Goal: Navigation & Orientation: Find specific page/section

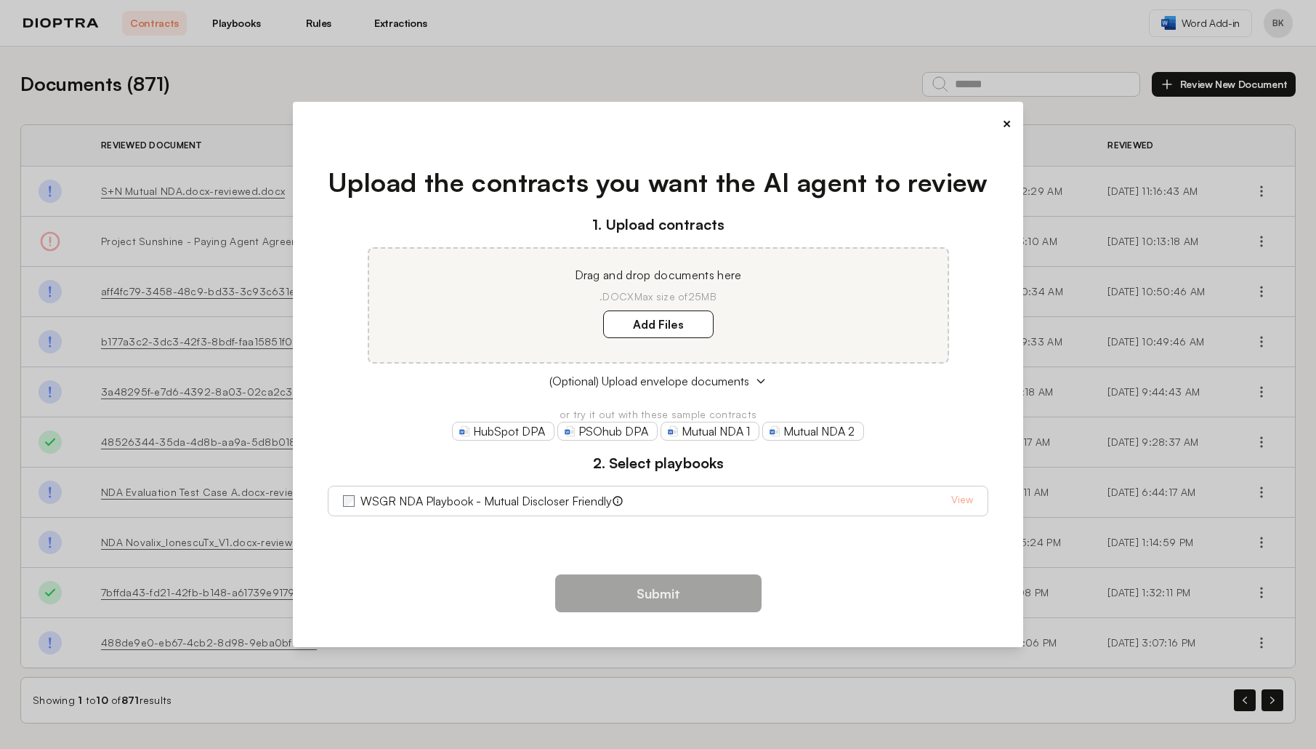
click at [1009, 121] on button "×" at bounding box center [1006, 123] width 9 height 20
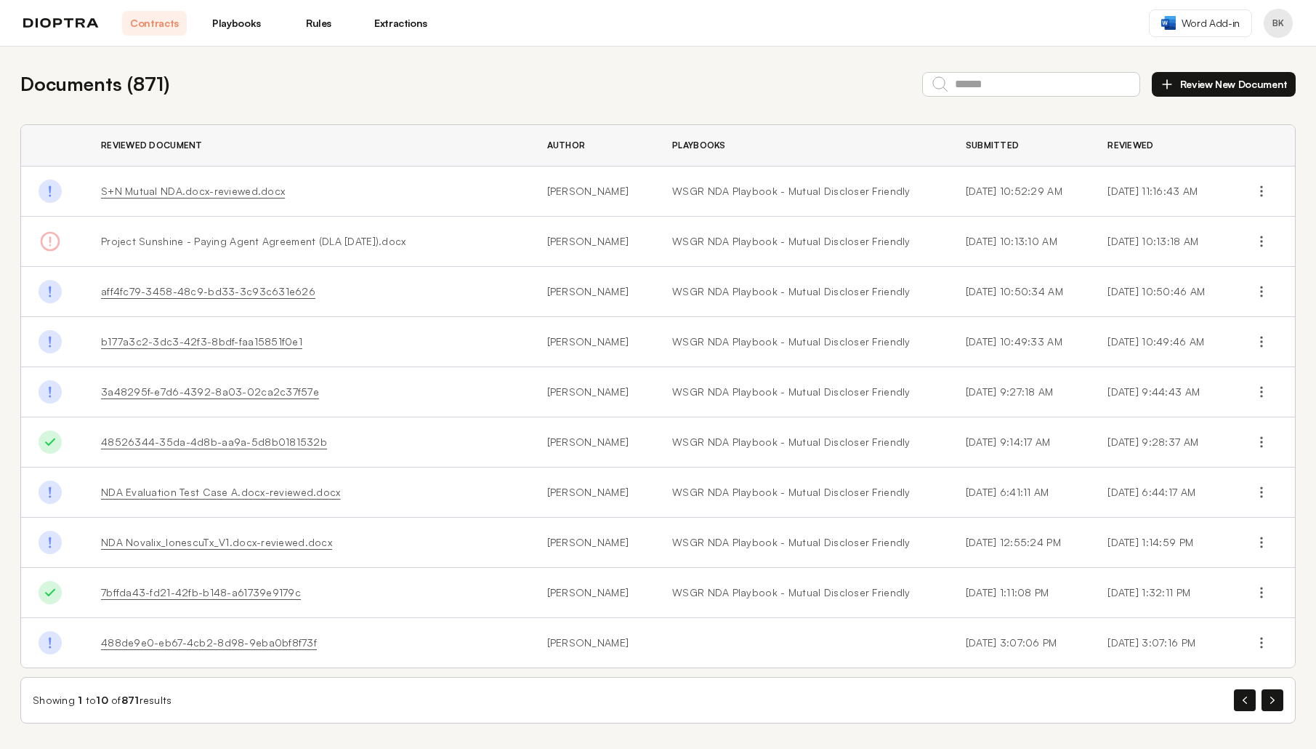
click at [1275, 17] on button "Profile menu" at bounding box center [1278, 23] width 29 height 29
click at [245, 22] on link "Playbooks" at bounding box center [236, 23] width 65 height 25
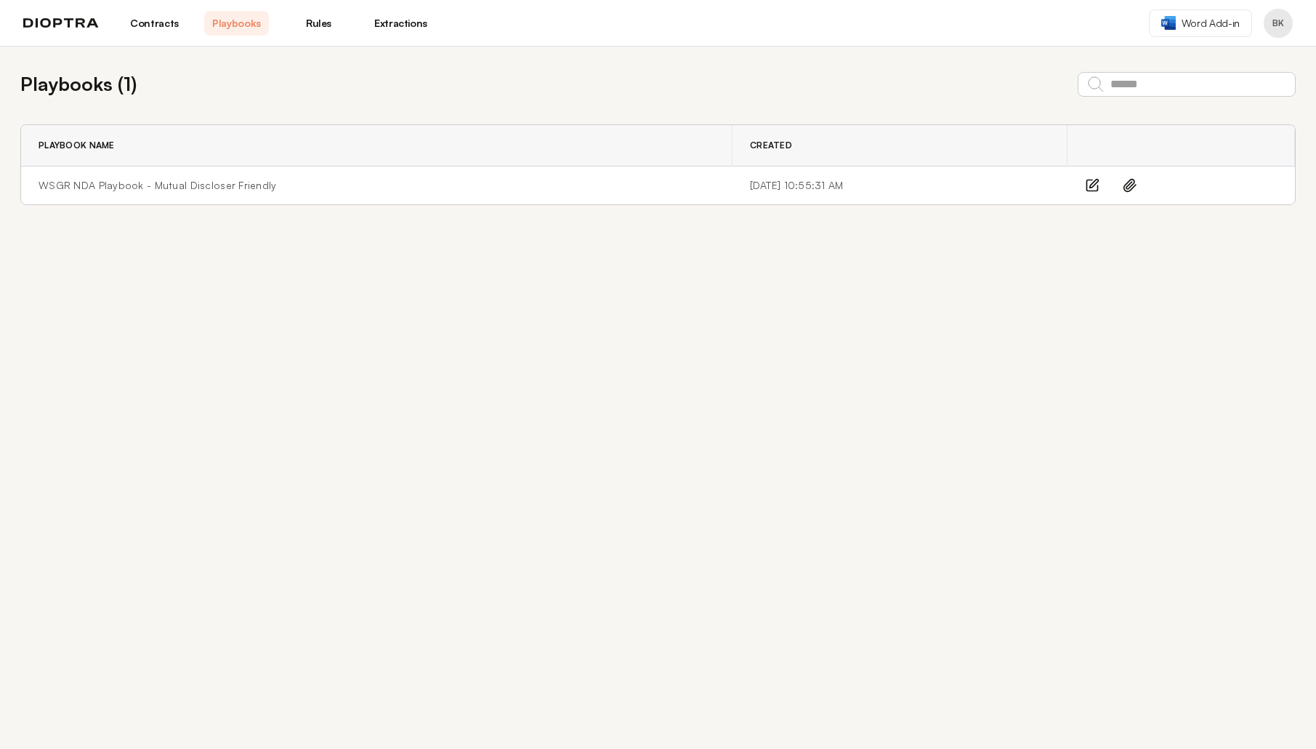
click at [320, 22] on link "Rules" at bounding box center [318, 23] width 65 height 25
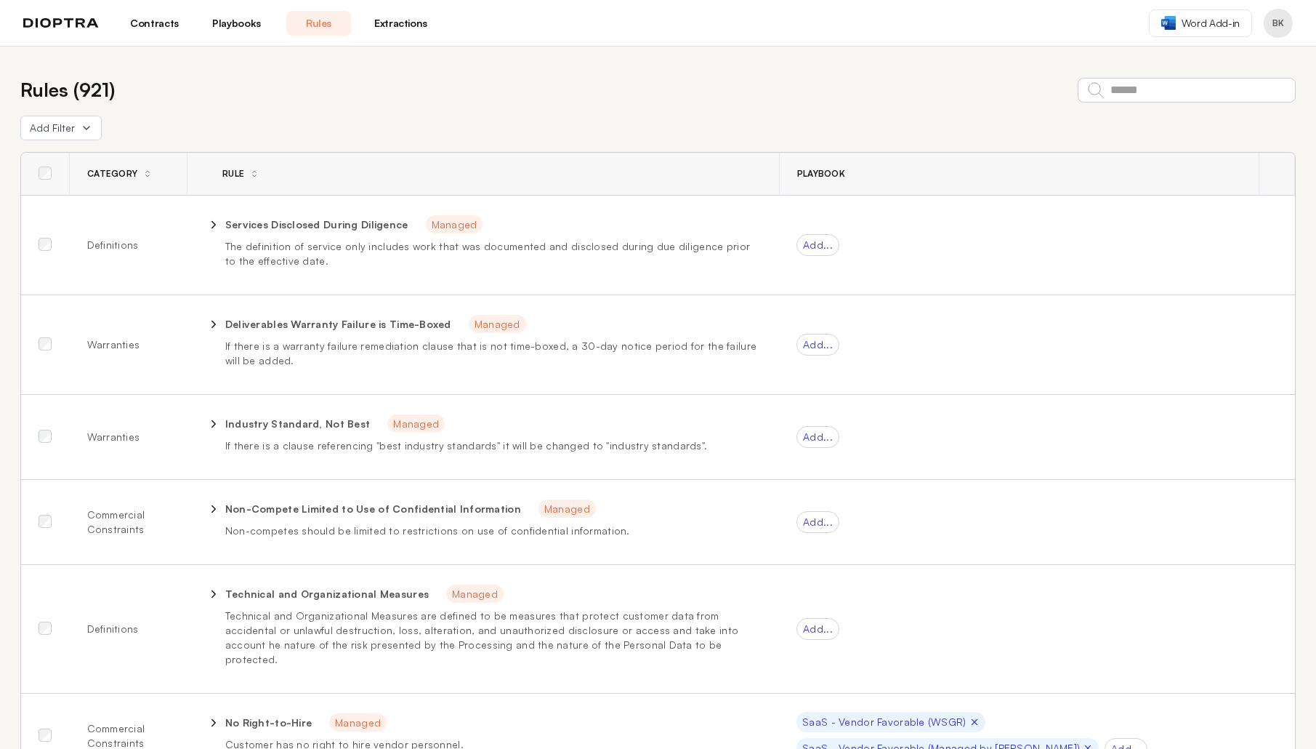
click at [379, 21] on link "Extractions" at bounding box center [400, 23] width 65 height 25
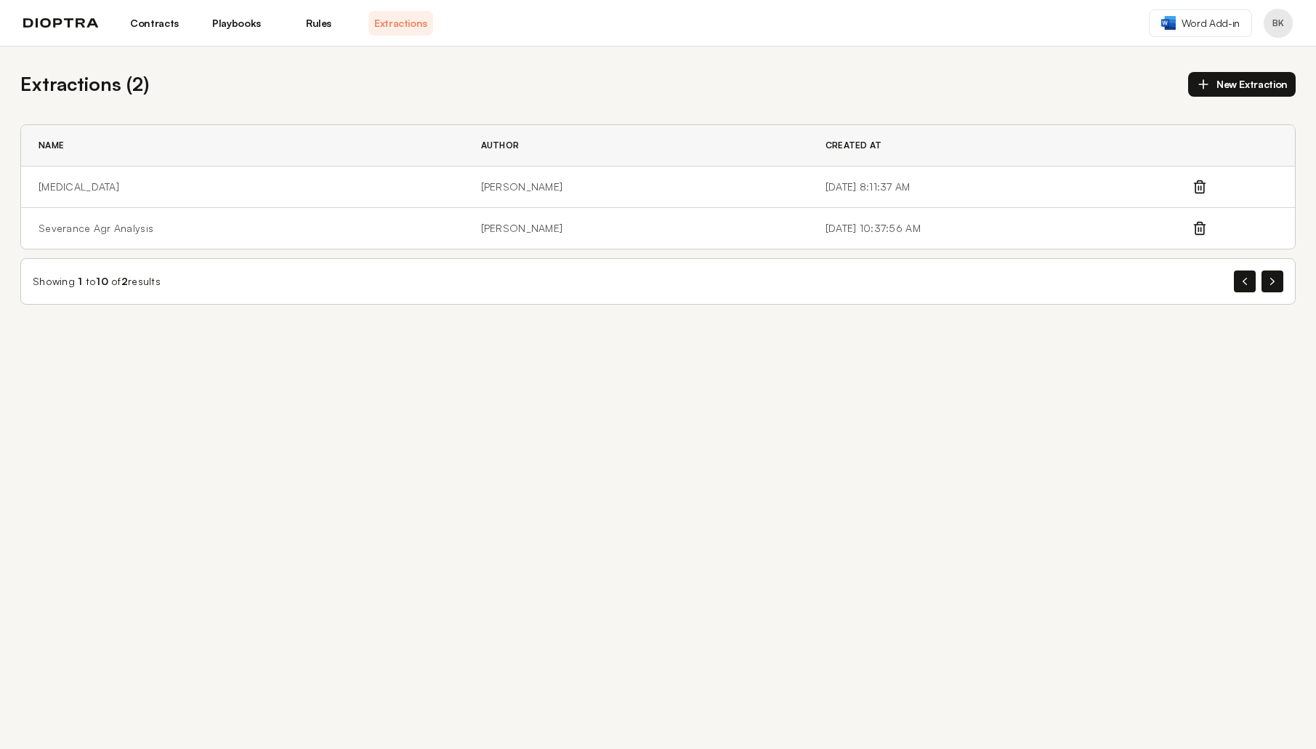
click at [60, 25] on img at bounding box center [61, 23] width 76 height 10
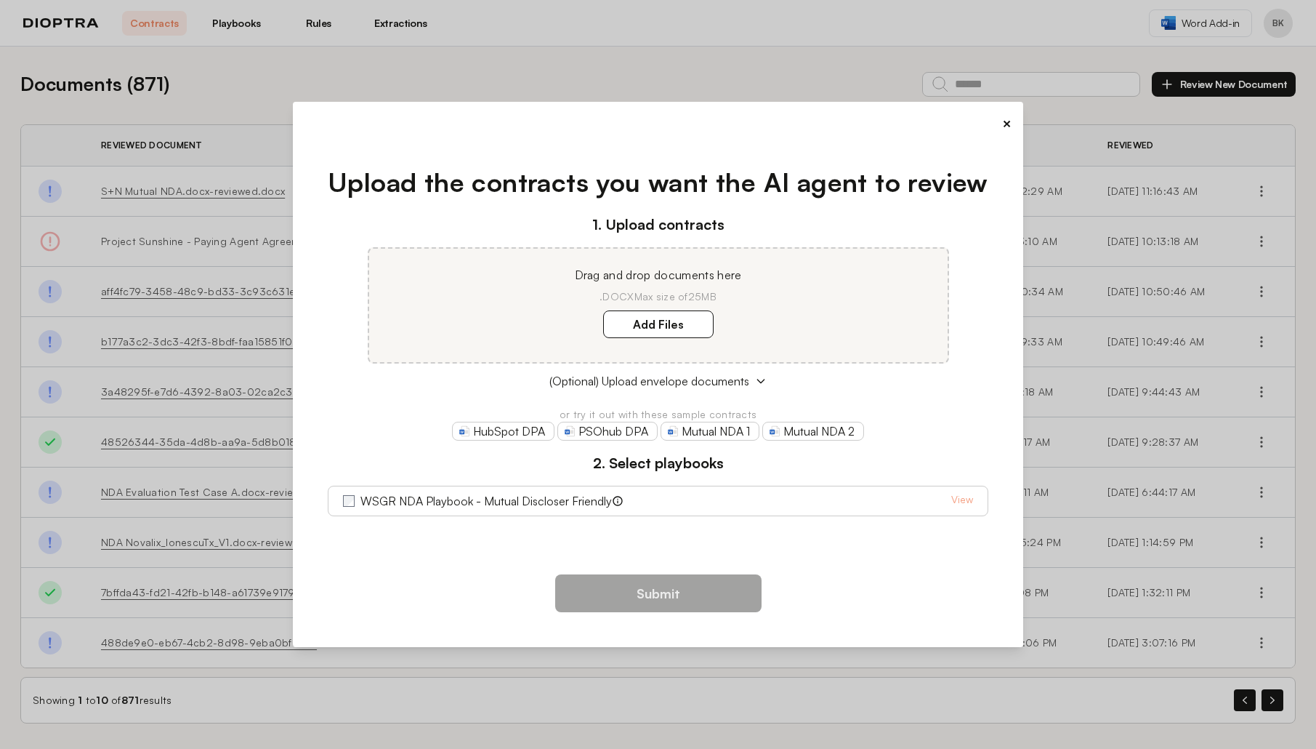
click at [1004, 123] on button "×" at bounding box center [1006, 123] width 9 height 20
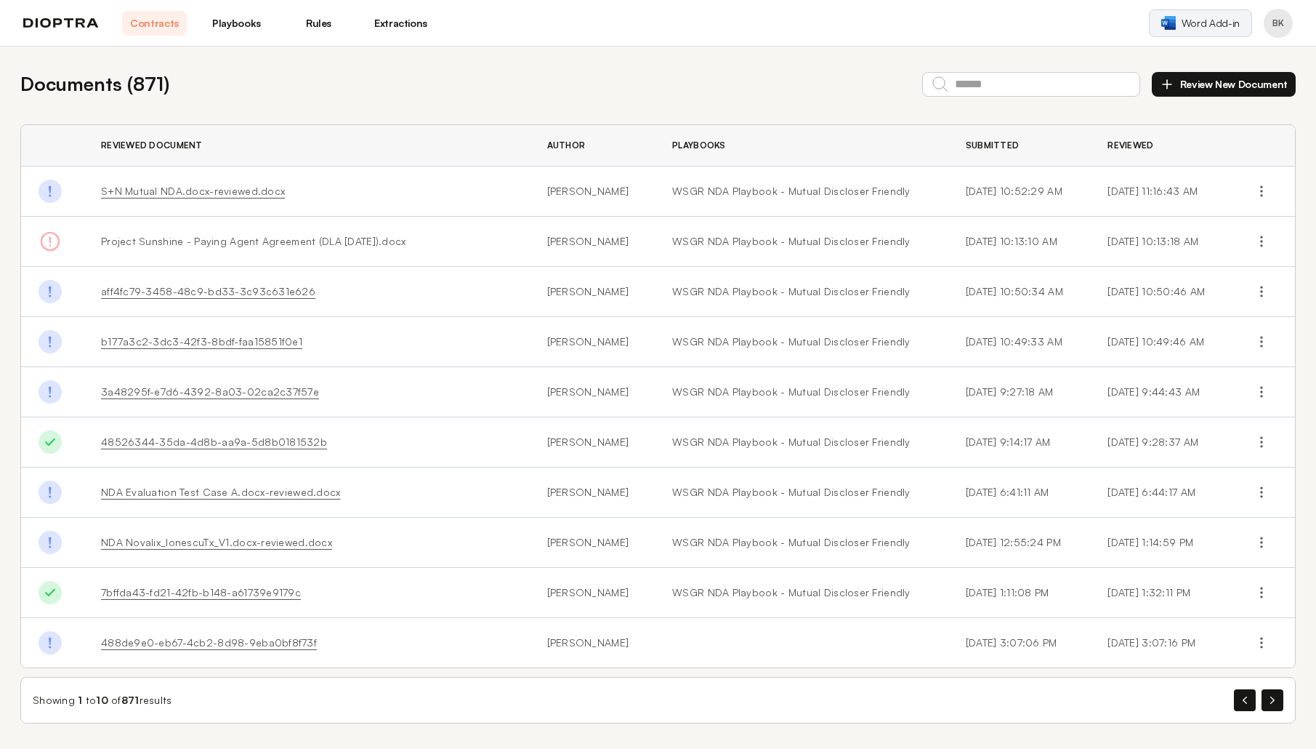
click at [1204, 24] on span "Word Add-in" at bounding box center [1211, 23] width 58 height 15
